Goal: Transaction & Acquisition: Purchase product/service

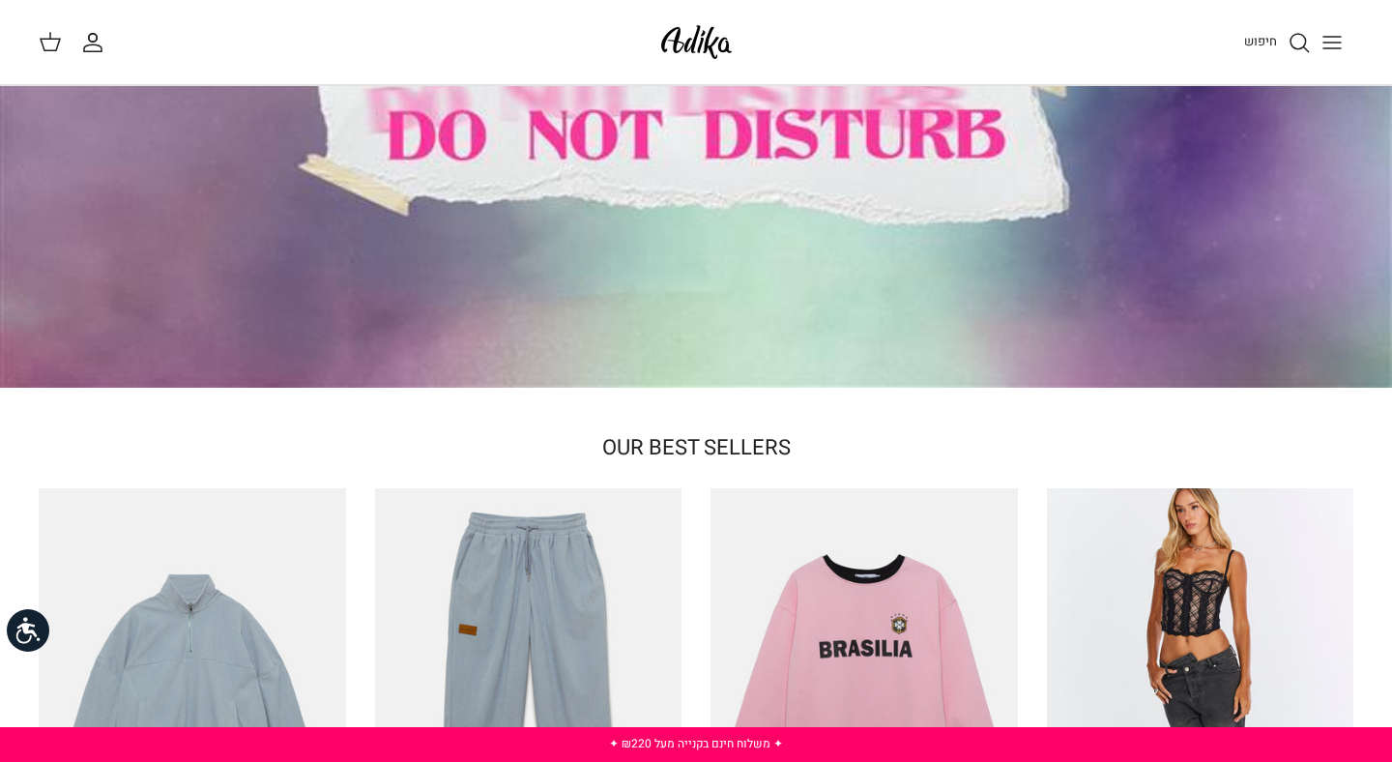
scroll to position [245, 0]
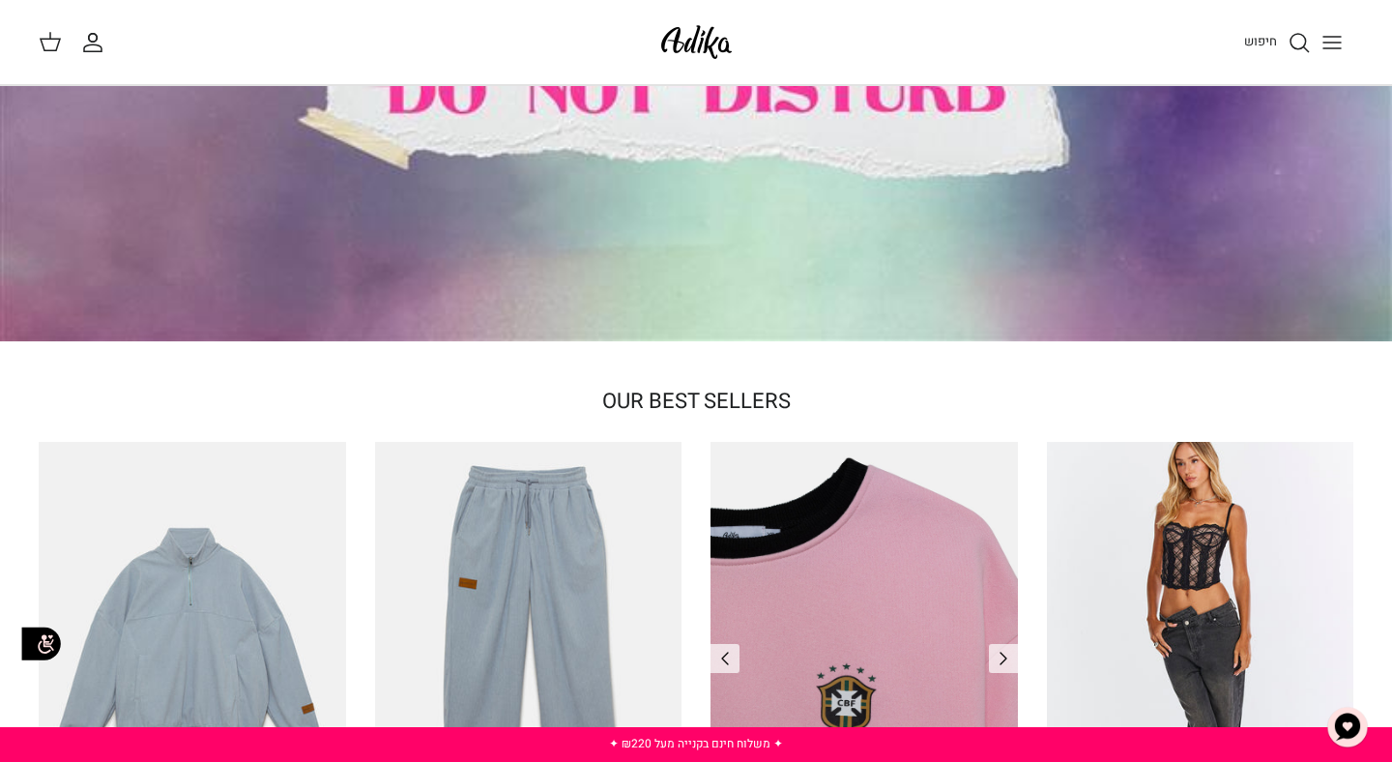
click at [786, 574] on img "סווטשירט Brazilian Kid" at bounding box center [863, 646] width 307 height 409
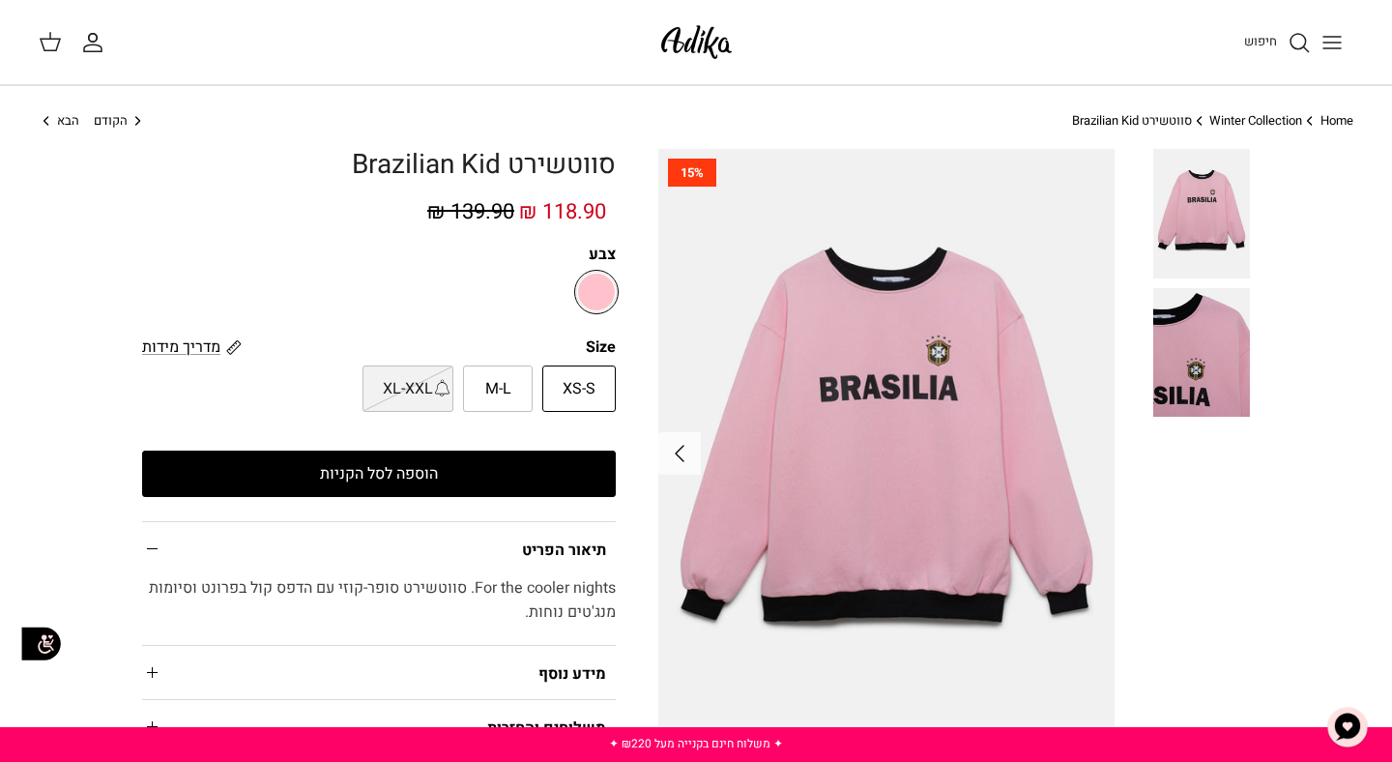
click at [686, 58] on img at bounding box center [696, 41] width 82 height 45
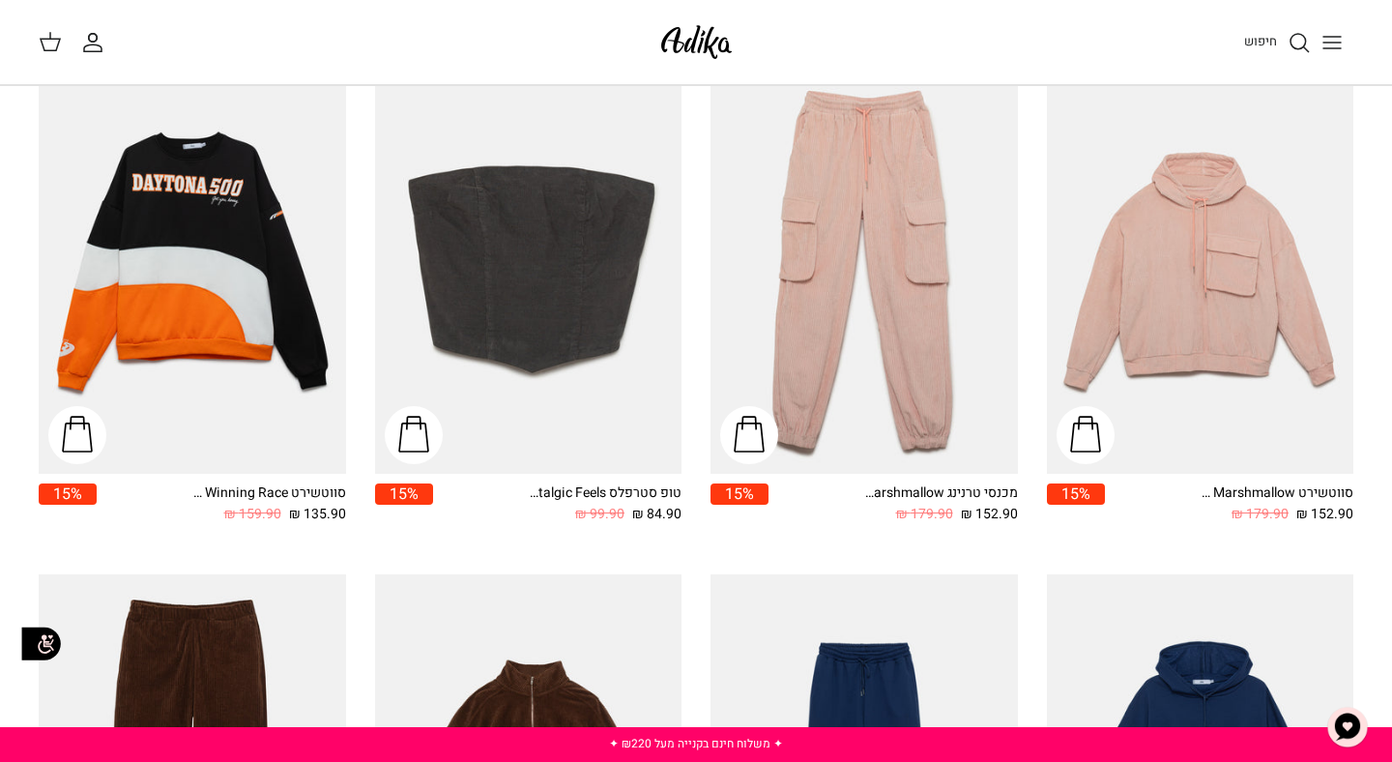
scroll to position [814, 0]
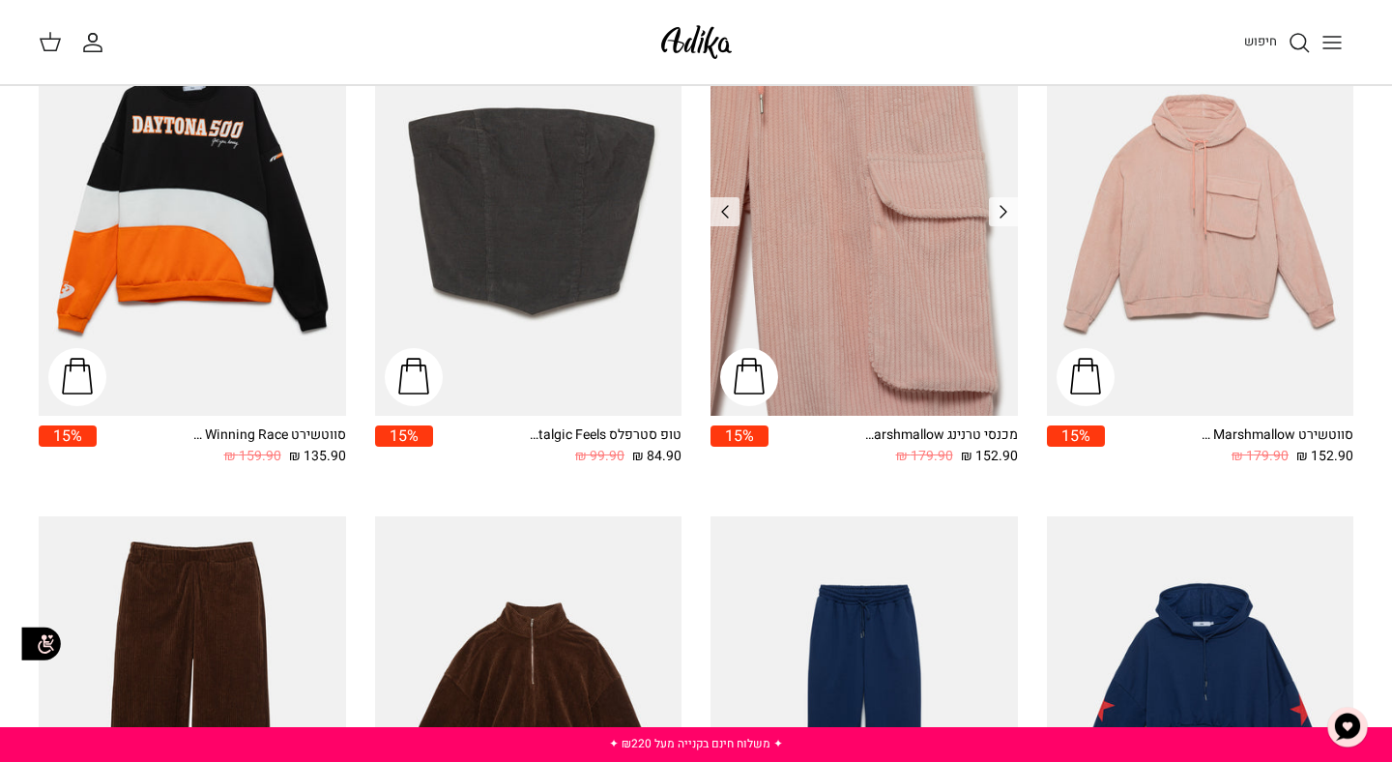
click at [836, 297] on img "מכנסי טרנינג Walking On Marshmallow" at bounding box center [863, 211] width 307 height 409
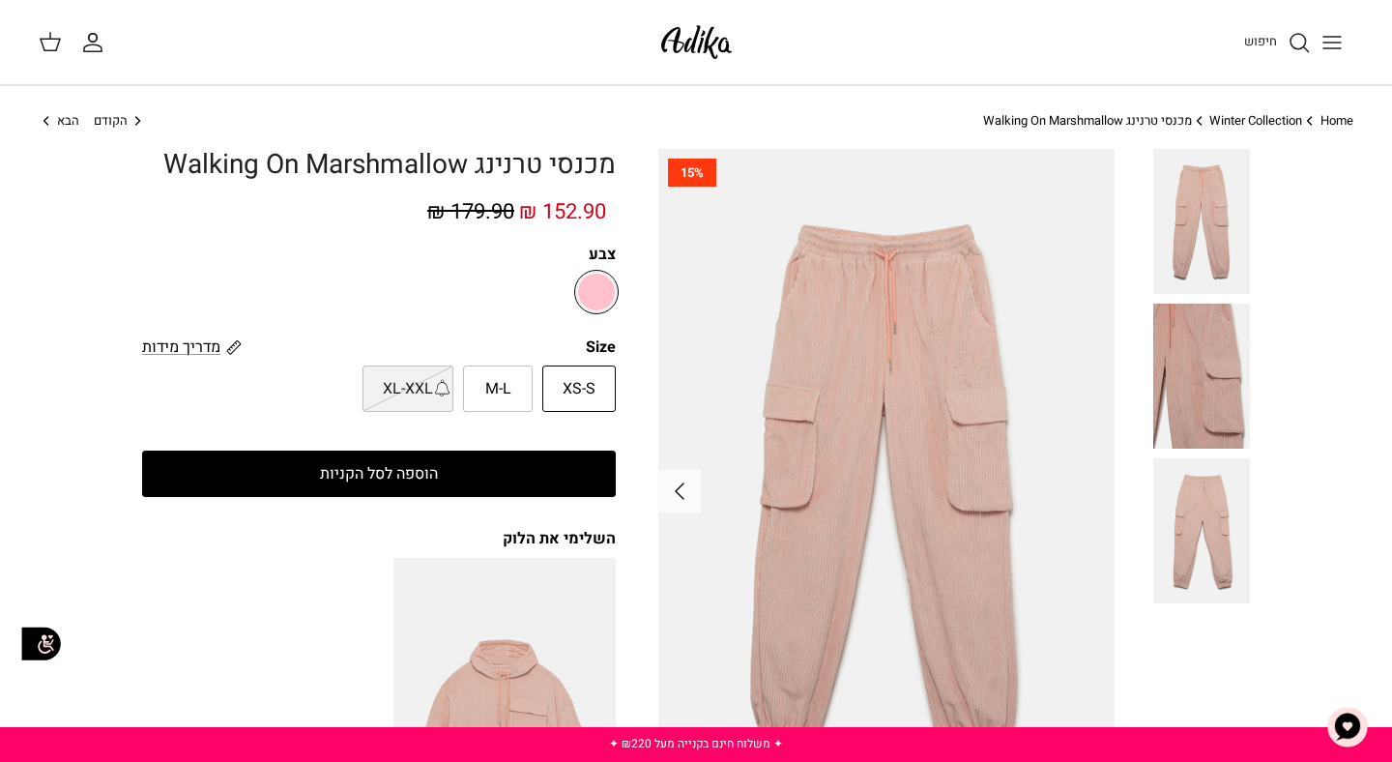
click at [678, 37] on img at bounding box center [696, 41] width 82 height 45
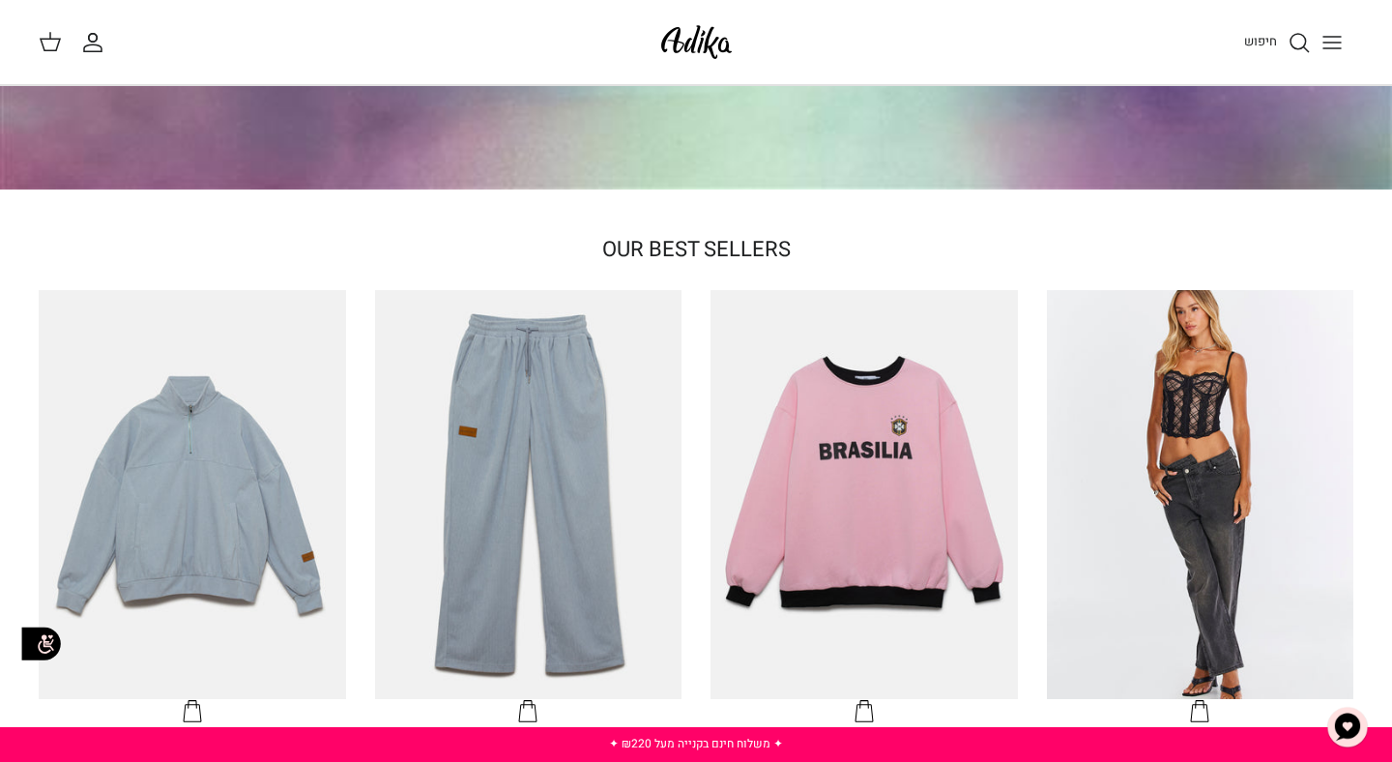
scroll to position [389, 0]
